Goal: Check status: Check status

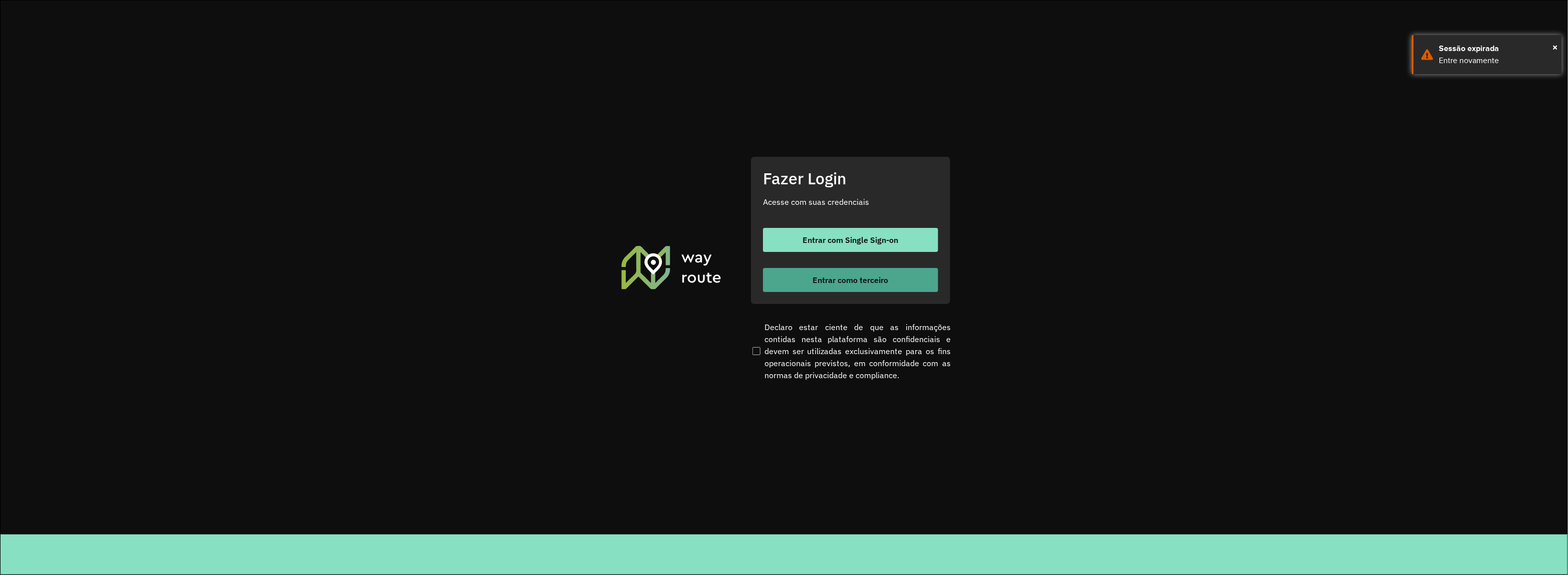
click at [887, 273] on button "Entrar como terceiro" at bounding box center [850, 280] width 175 height 24
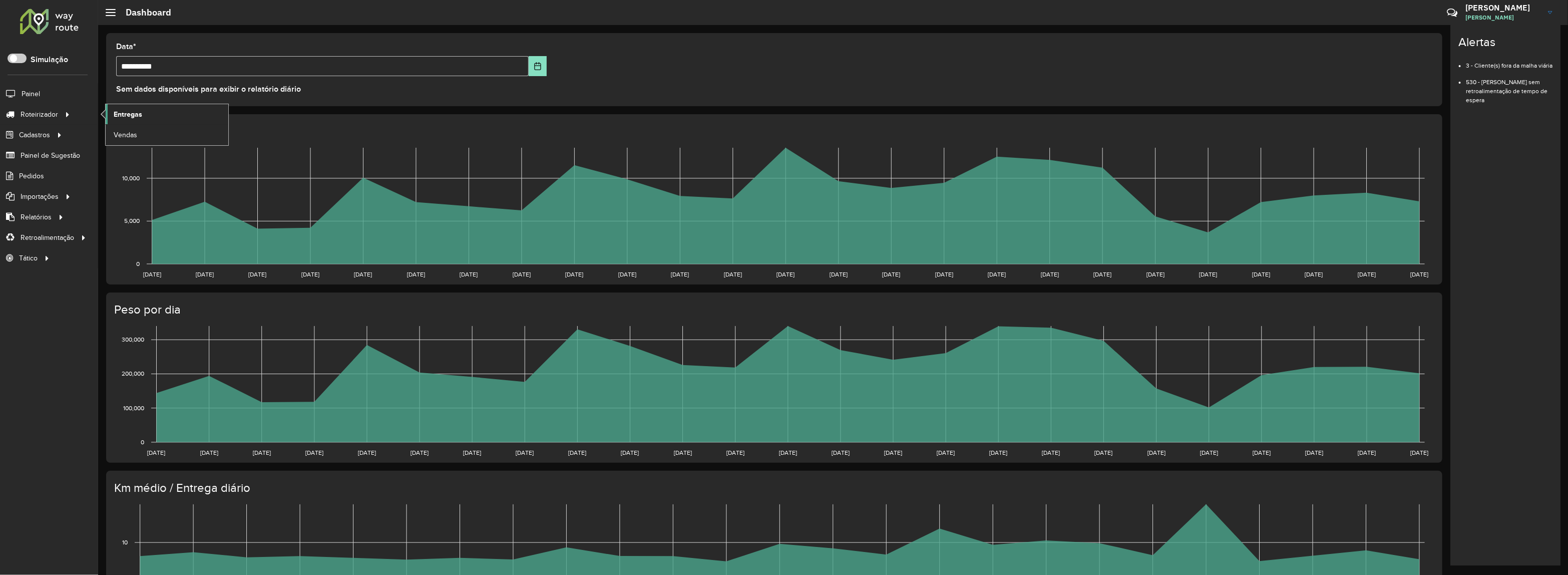
click at [124, 109] on span "Entregas" at bounding box center [128, 114] width 29 height 10
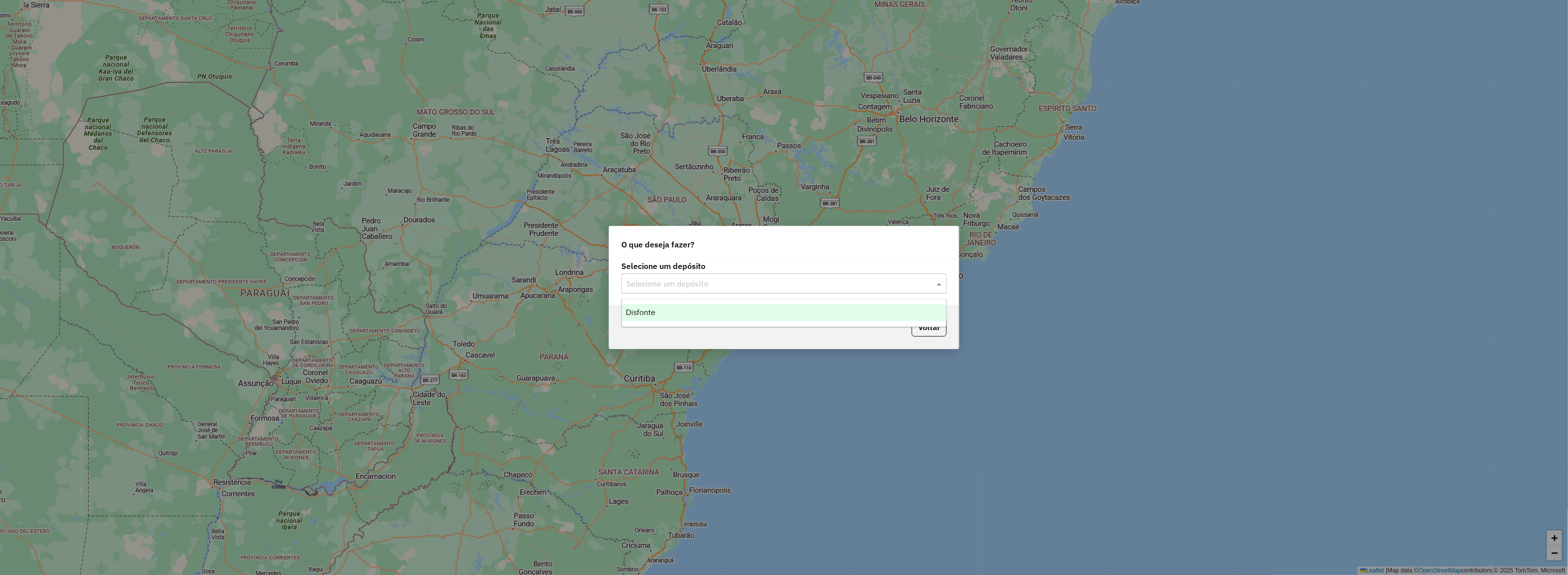
click at [702, 284] on input "text" at bounding box center [774, 284] width 295 height 12
click at [678, 312] on div "Disfonte" at bounding box center [784, 312] width 324 height 17
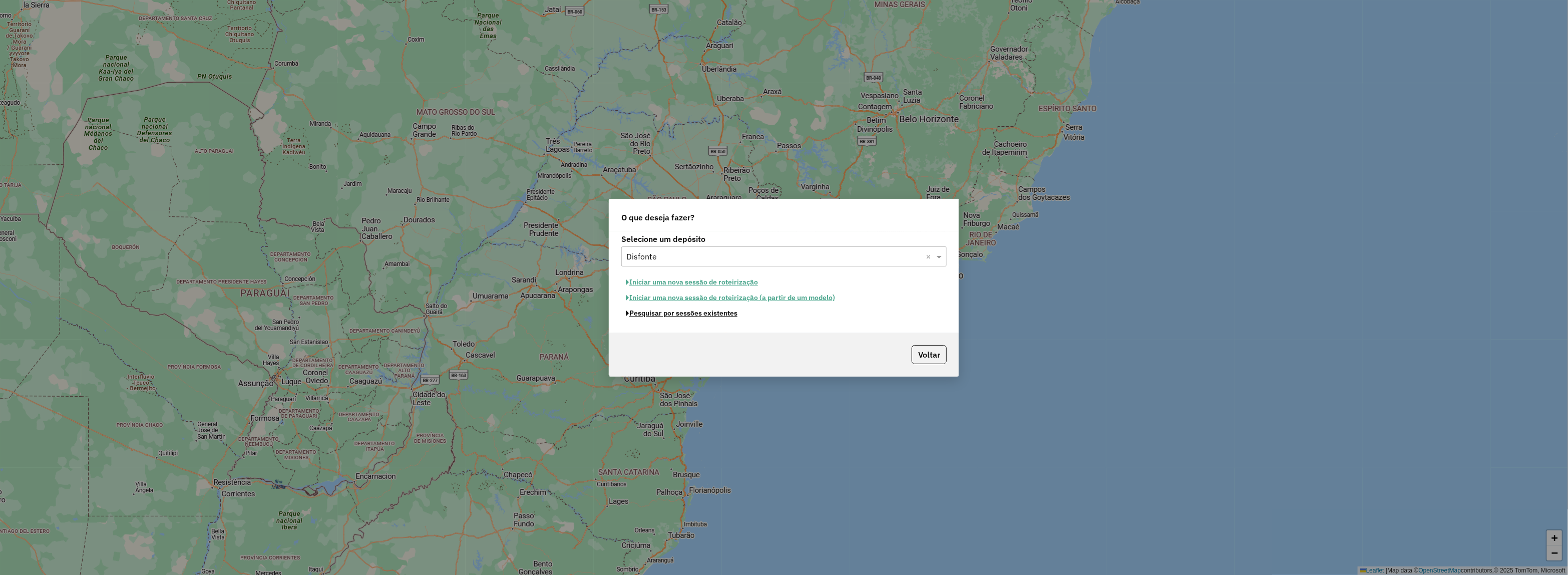
click at [716, 311] on button "Pesquisar por sessões existentes" at bounding box center [682, 313] width 121 height 15
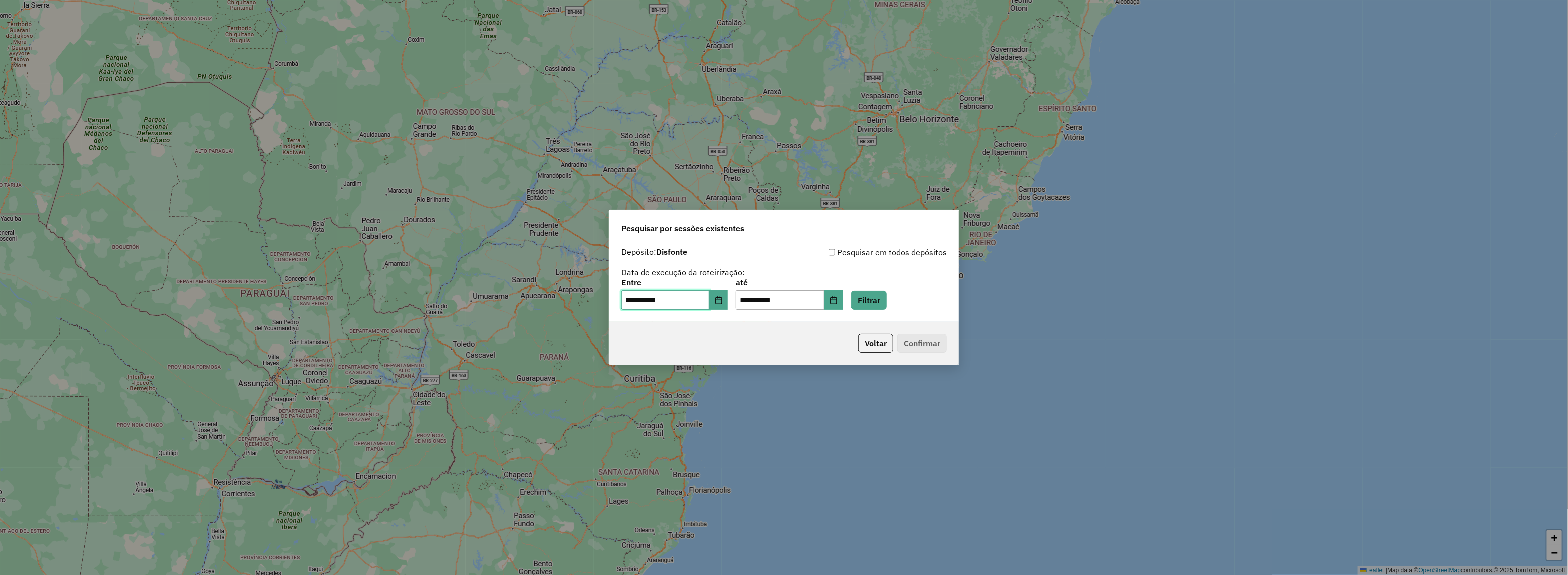
click at [709, 295] on input "**********" at bounding box center [665, 300] width 88 height 20
click at [727, 294] on button "Choose Date" at bounding box center [718, 300] width 19 height 20
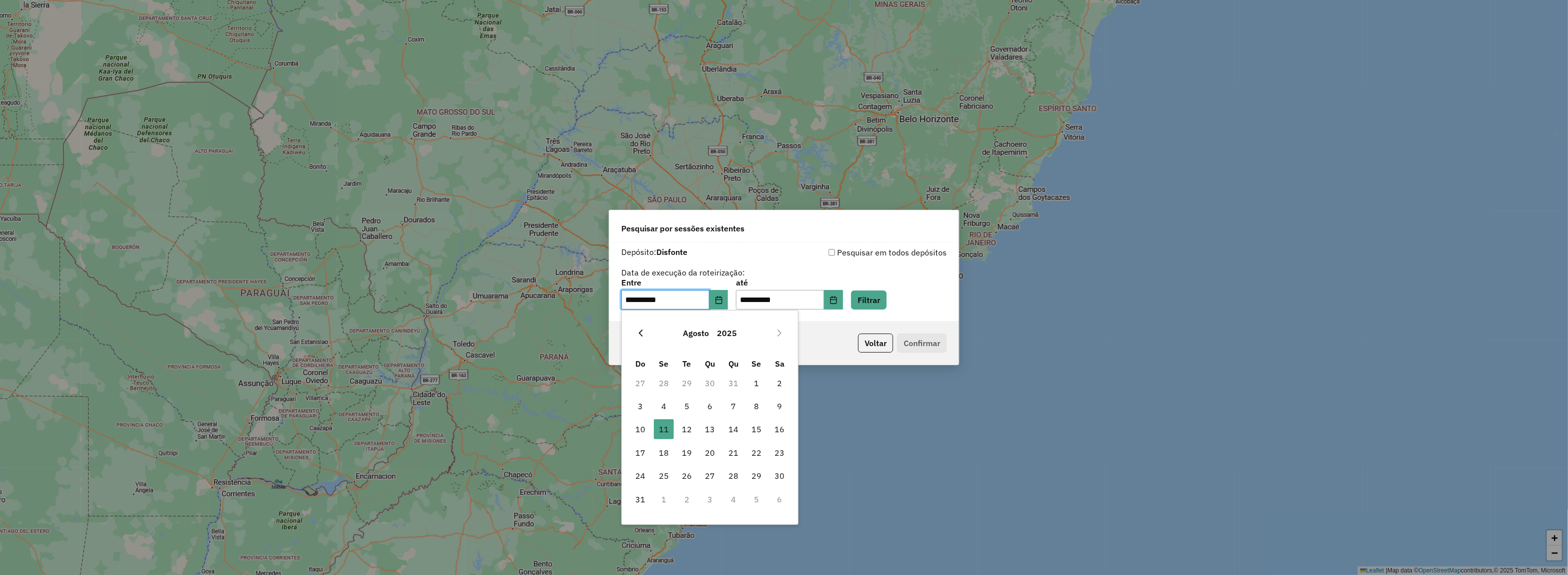
click at [646, 331] on button "Previous Month" at bounding box center [641, 333] width 16 height 16
click at [724, 451] on td "24" at bounding box center [733, 453] width 23 height 23
click at [724, 451] on span "24" at bounding box center [733, 453] width 20 height 20
type input "**********"
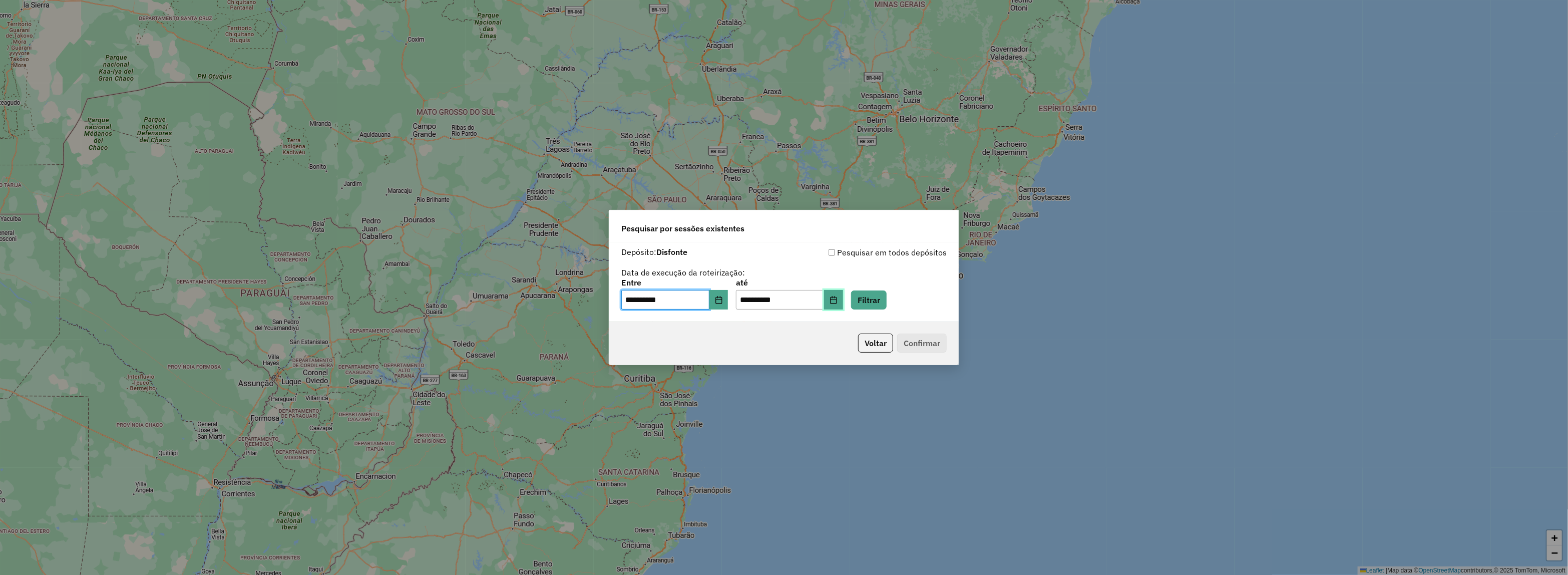
click at [843, 304] on button "Choose Date" at bounding box center [833, 300] width 19 height 20
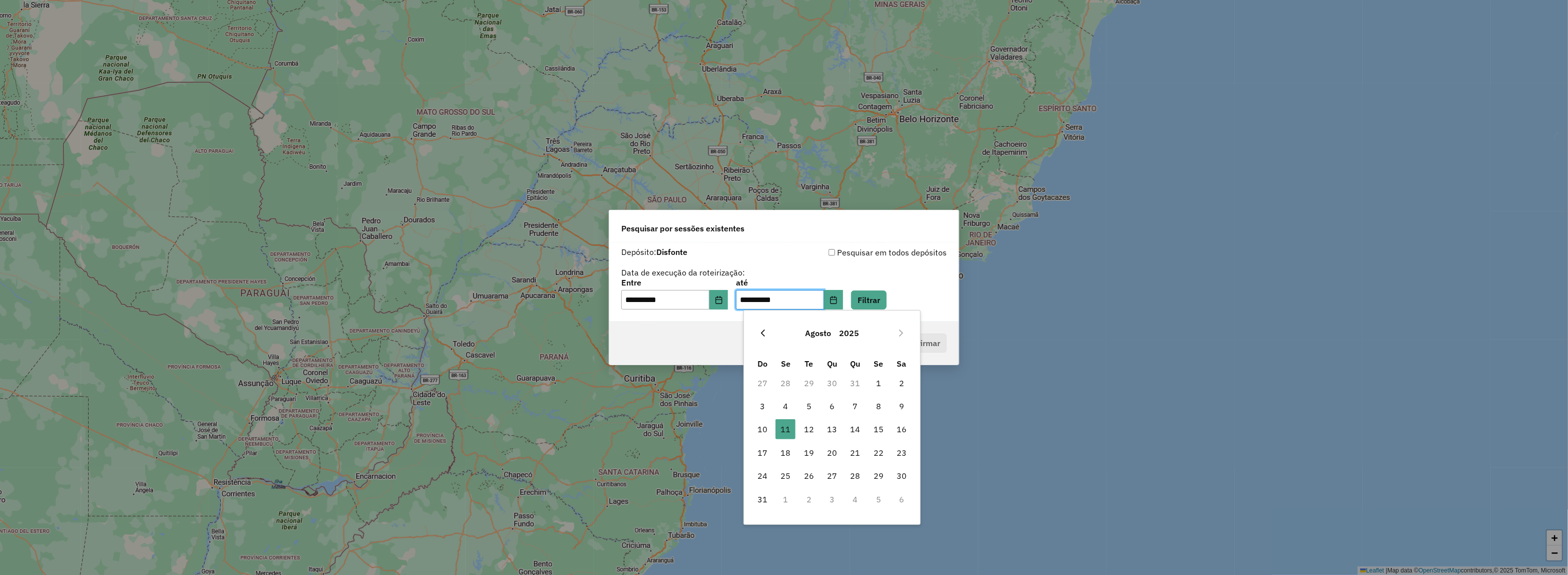
click at [769, 340] on button "Previous Month" at bounding box center [763, 333] width 16 height 16
click at [850, 453] on span "24" at bounding box center [855, 453] width 20 height 20
type input "**********"
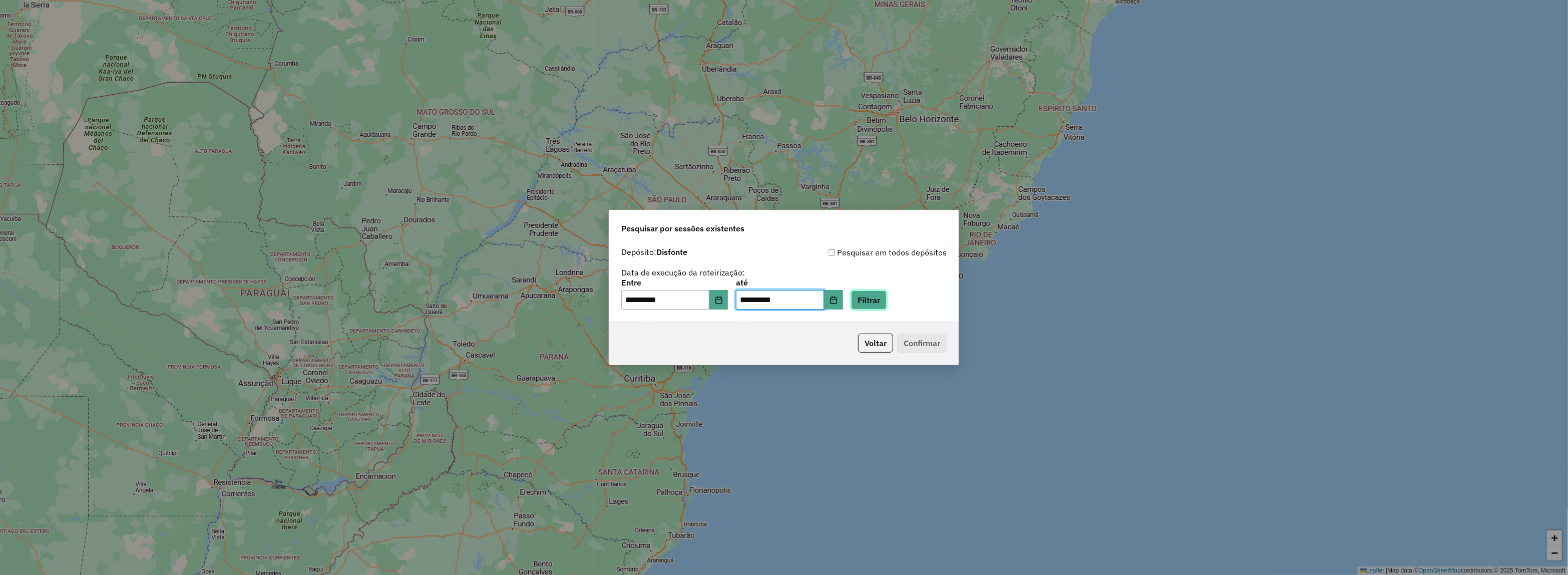
click at [873, 301] on button "Filtrar" at bounding box center [869, 300] width 35 height 19
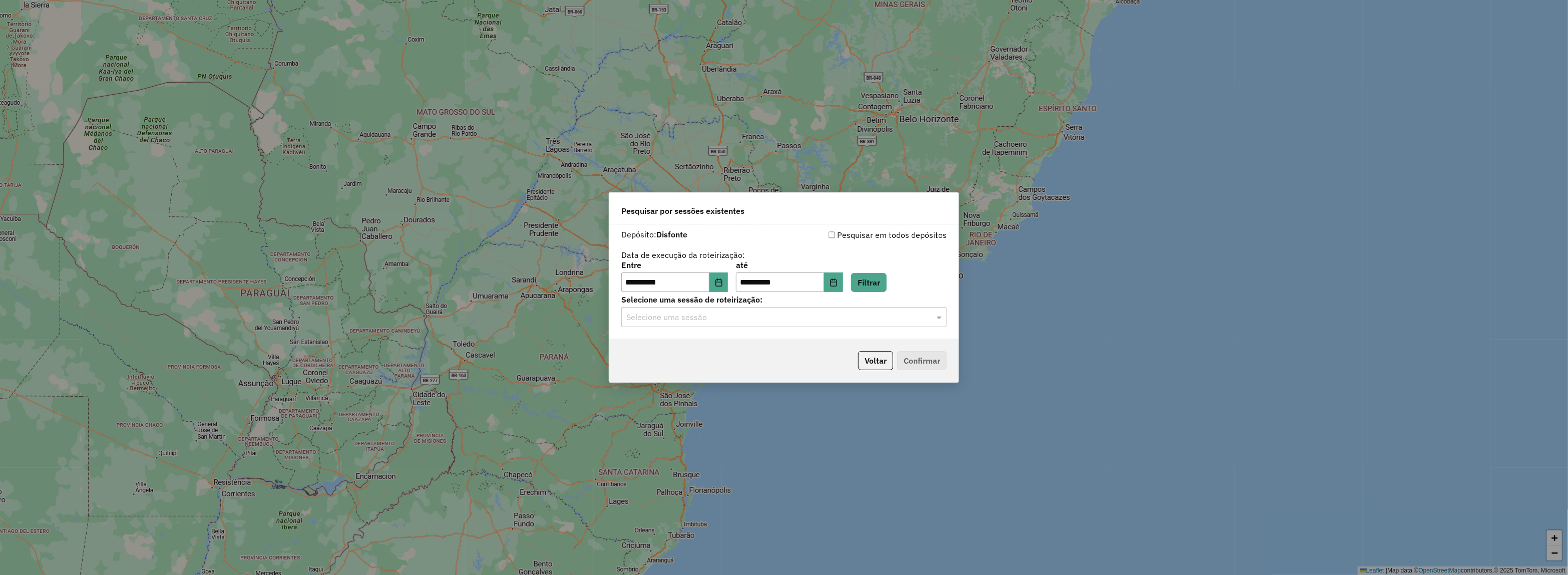
drag, startPoint x: 715, startPoint y: 320, endPoint x: 724, endPoint y: 329, distance: 12.7
click at [715, 320] on input "text" at bounding box center [774, 318] width 295 height 12
click at [727, 350] on div "969418 - [DATE] 17:42" at bounding box center [784, 347] width 324 height 17
click at [914, 371] on div "Voltar Confirmar" at bounding box center [784, 361] width 349 height 43
click at [915, 362] on button "Confirmar" at bounding box center [922, 361] width 49 height 19
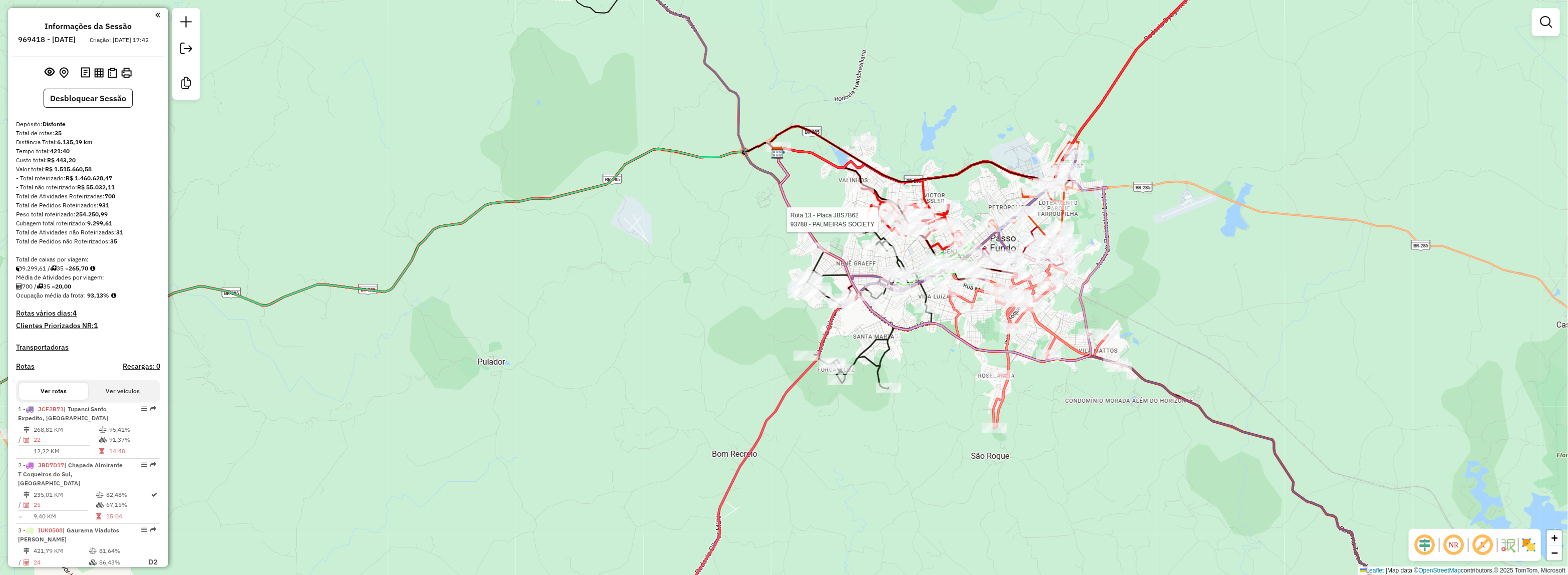
select select "**********"
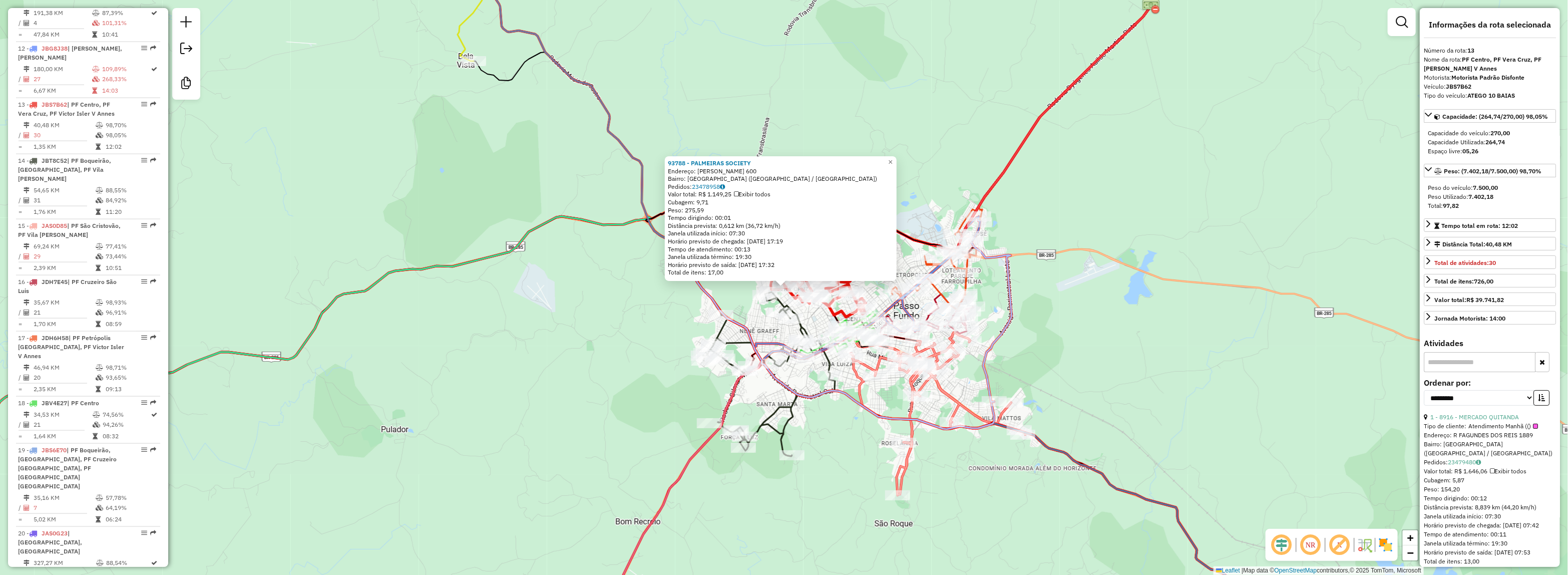
scroll to position [1085, 0]
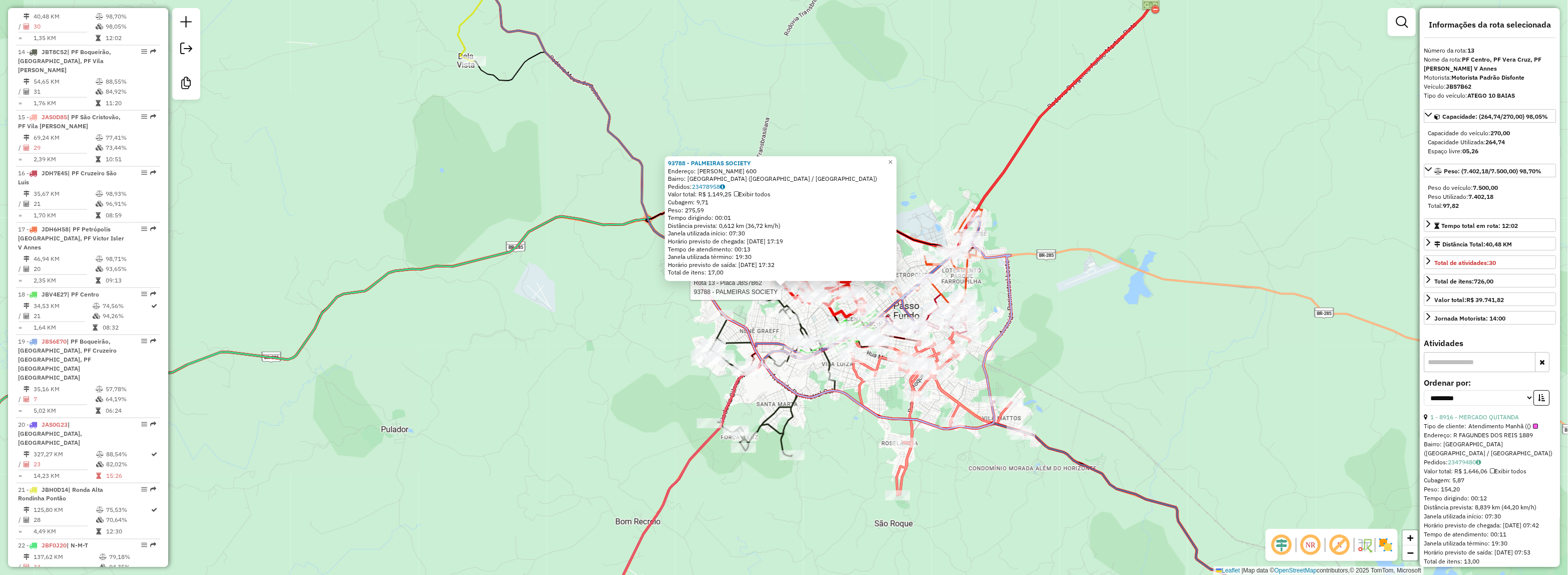
drag, startPoint x: 834, startPoint y: 317, endPoint x: 824, endPoint y: 309, distance: 12.8
click at [833, 317] on icon at bounding box center [815, 286] width 100 height 61
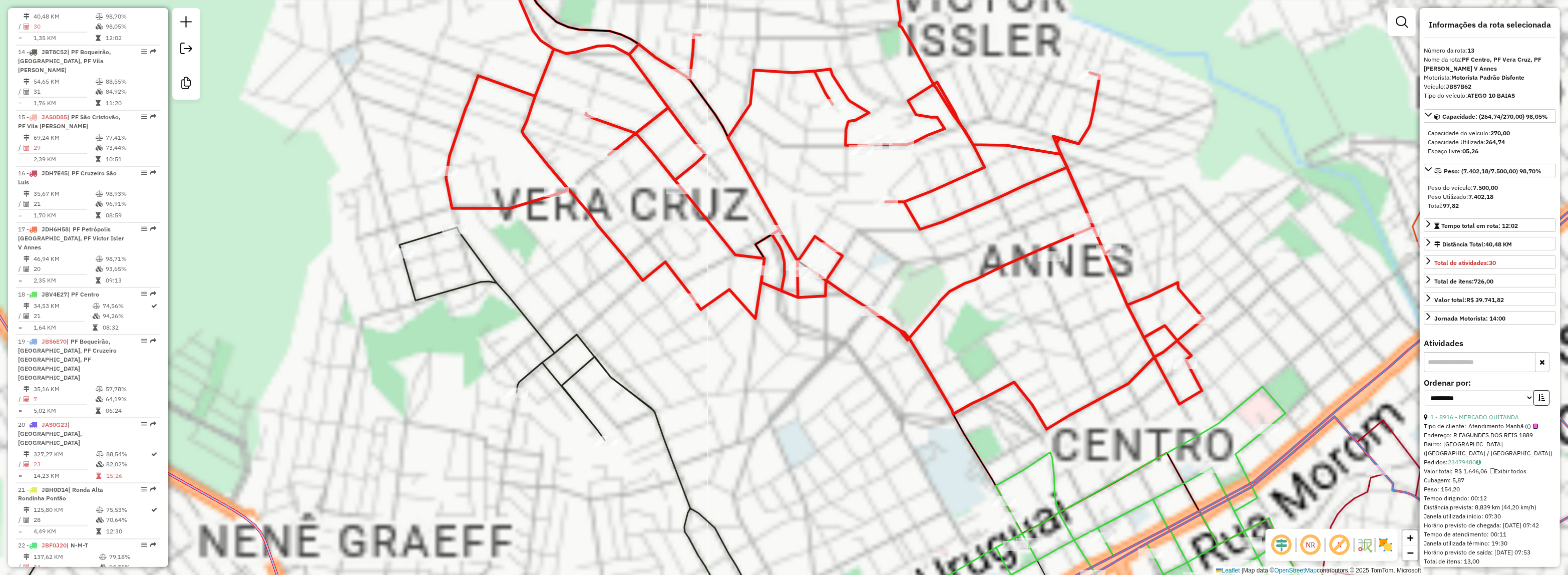
click at [805, 291] on icon at bounding box center [803, 185] width 802 height 487
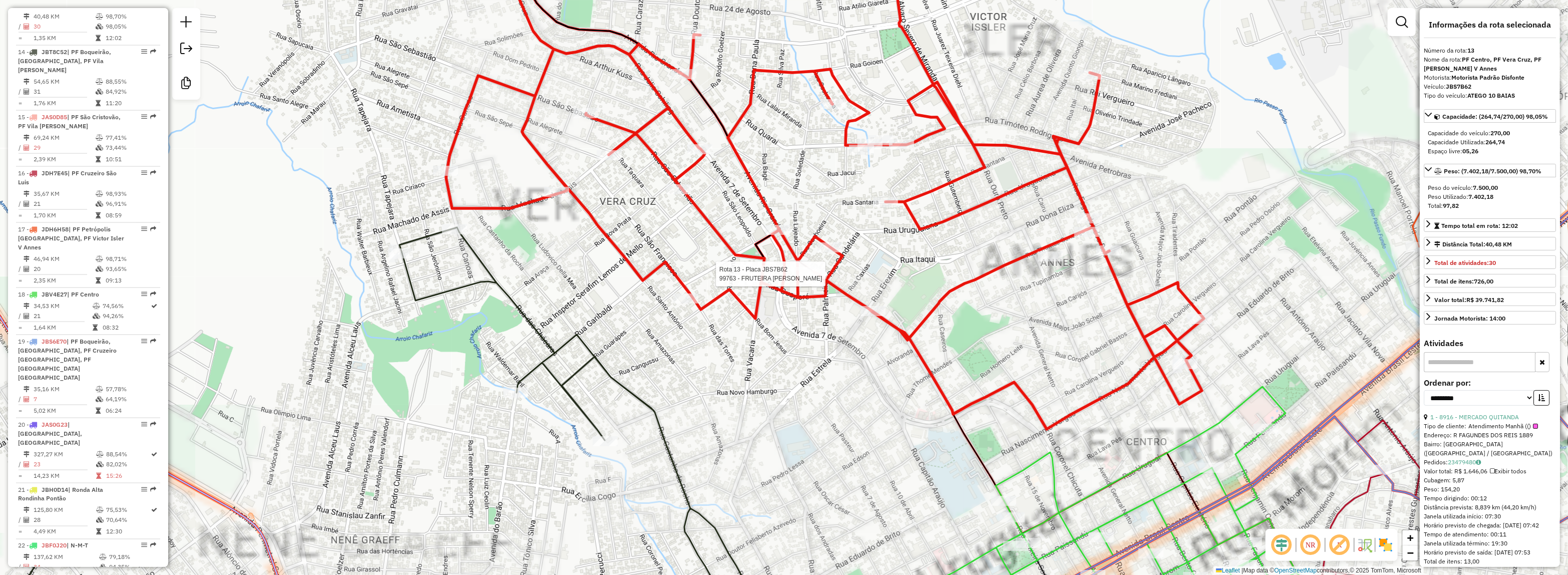
drag, startPoint x: 805, startPoint y: 279, endPoint x: 839, endPoint y: 429, distance: 153.8
click at [805, 279] on div at bounding box center [814, 274] width 25 height 10
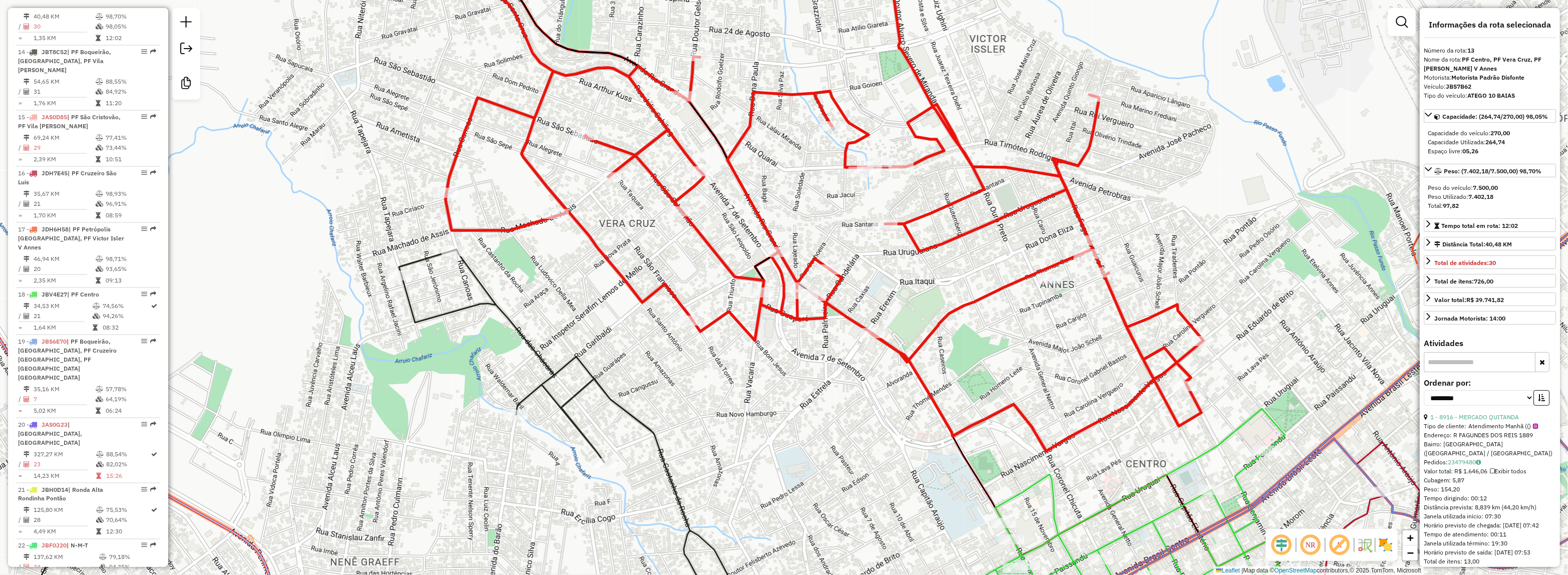
drag, startPoint x: 839, startPoint y: 429, endPoint x: 838, endPoint y: 447, distance: 18.0
click at [838, 447] on div "Janela de atendimento Grade de atendimento Capacidade Transportadoras Veículos …" at bounding box center [784, 288] width 1568 height 575
